Goal: Navigation & Orientation: Understand site structure

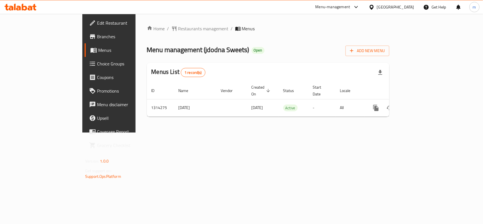
click at [156, 23] on div "Home / Restaurants management / Menus Menu management ( jdodna Sweets ) Open Ad…" at bounding box center [268, 73] width 265 height 119
click at [178, 27] on span "Restaurants management" at bounding box center [203, 28] width 50 height 7
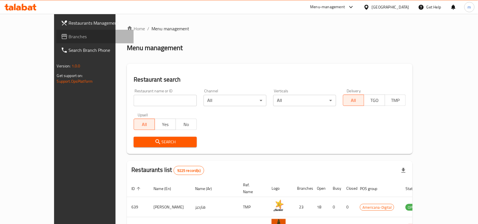
click at [69, 35] on span "Branches" at bounding box center [99, 36] width 61 height 7
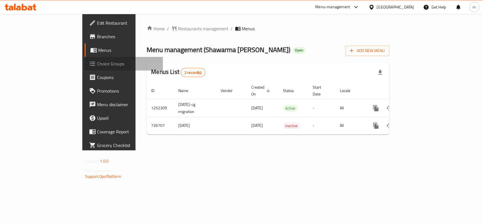
click at [97, 61] on span "Choice Groups" at bounding box center [127, 63] width 61 height 7
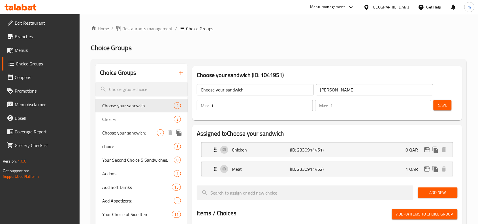
click at [130, 136] on span "Choose your sandwich:" at bounding box center [129, 132] width 55 height 7
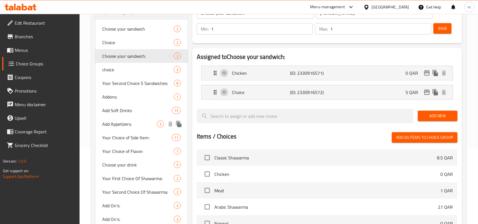
scroll to position [57, 0]
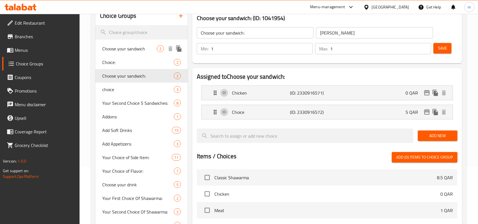
click at [144, 49] on span "Choose your sandwich" at bounding box center [129, 48] width 55 height 7
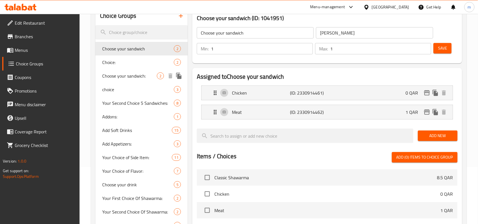
click at [135, 79] on span "Choose your sandwich:" at bounding box center [129, 75] width 55 height 7
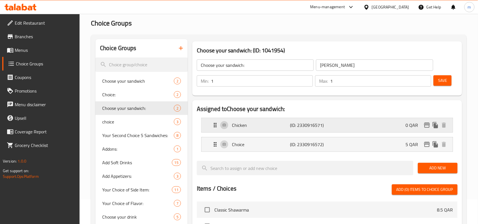
scroll to position [0, 0]
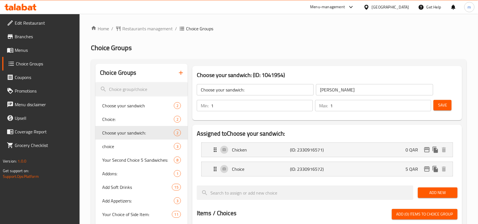
click at [150, 106] on span "Choose your sandwich" at bounding box center [129, 105] width 55 height 7
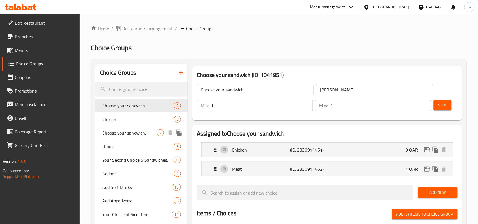
click at [112, 129] on span "Choose your sandwich:" at bounding box center [129, 132] width 55 height 7
type input "Choose your sandwich:"
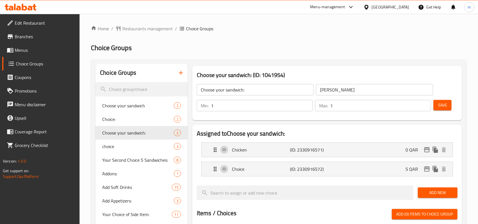
click at [402, 6] on div "Qatar" at bounding box center [390, 7] width 37 height 6
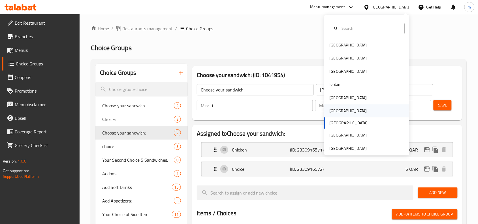
click at [330, 111] on div "[GEOGRAPHIC_DATA]" at bounding box center [347, 111] width 37 height 6
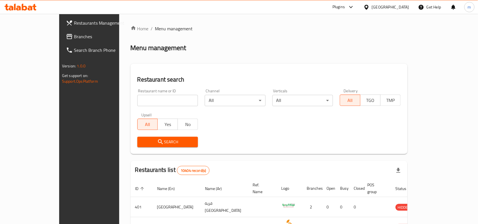
click at [74, 38] on span "Branches" at bounding box center [104, 36] width 61 height 7
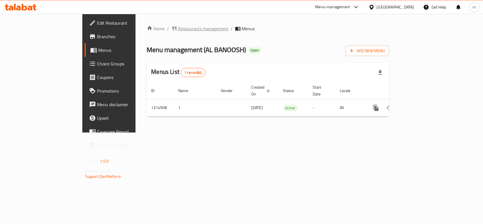
click at [178, 27] on span "Restaurants management" at bounding box center [203, 28] width 50 height 7
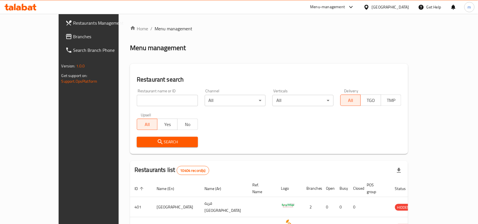
click at [73, 36] on span "Branches" at bounding box center [103, 36] width 61 height 7
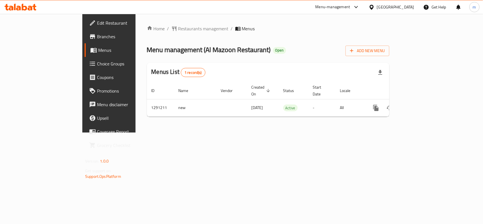
click at [151, 23] on div "Home / Restaurants management / Menus Menu management ( Al Mazoon Restaurant ) …" at bounding box center [268, 73] width 265 height 119
click at [178, 27] on span "Restaurants management" at bounding box center [203, 28] width 50 height 7
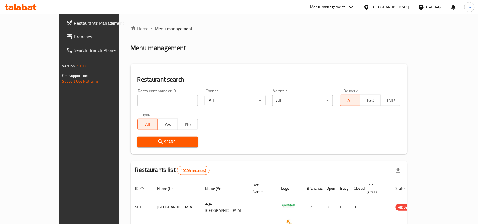
click at [74, 39] on span "Branches" at bounding box center [104, 36] width 61 height 7
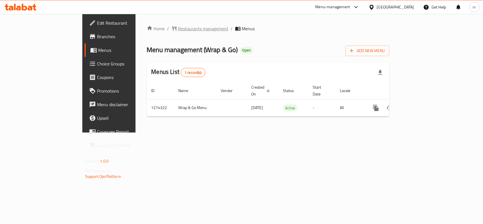
click at [178, 31] on span "Restaurants management" at bounding box center [203, 28] width 50 height 7
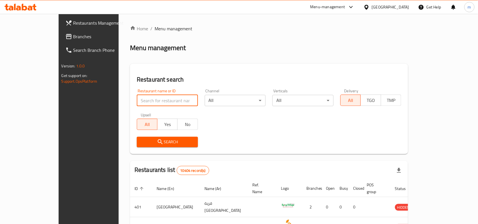
drag, startPoint x: 110, startPoint y: 98, endPoint x: 106, endPoint y: 95, distance: 4.2
click at [137, 98] on input "search" at bounding box center [167, 100] width 61 height 11
click at [73, 37] on span "Branches" at bounding box center [103, 36] width 61 height 7
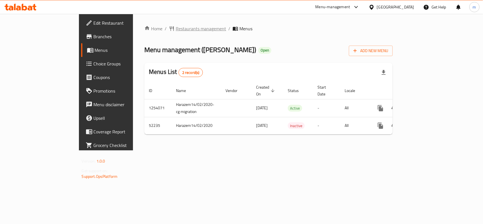
click at [176, 31] on span "Restaurants management" at bounding box center [201, 28] width 50 height 7
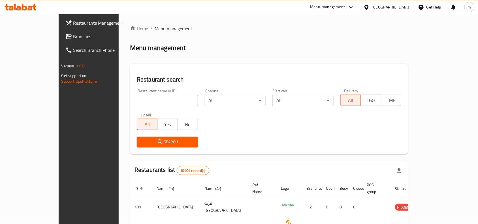
click at [73, 33] on span "Branches" at bounding box center [103, 36] width 61 height 7
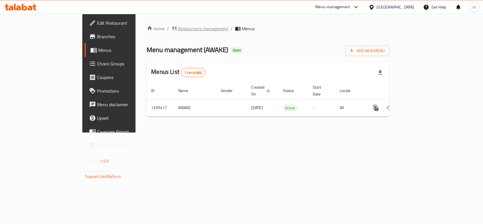
drag, startPoint x: 141, startPoint y: 19, endPoint x: 141, endPoint y: 25, distance: 6.5
click at [141, 19] on div "Home / Restaurants management / Menus Menu management ( AWAKE ) Open Add New Me…" at bounding box center [268, 73] width 265 height 119
click at [178, 26] on span "Restaurants management" at bounding box center [203, 28] width 50 height 7
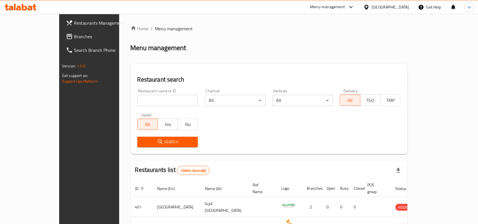
click at [74, 35] on span "Branches" at bounding box center [104, 36] width 61 height 7
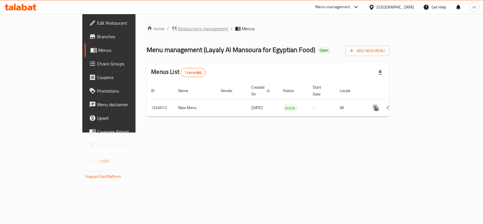
click at [178, 26] on span "Restaurants management" at bounding box center [203, 28] width 50 height 7
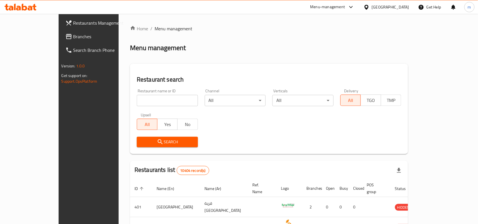
click at [73, 34] on span "Branches" at bounding box center [103, 36] width 61 height 7
